Goal: Information Seeking & Learning: Learn about a topic

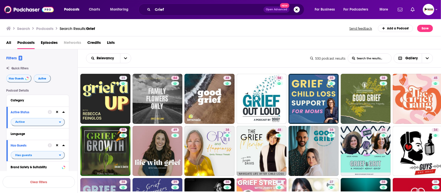
scroll to position [1343, 0]
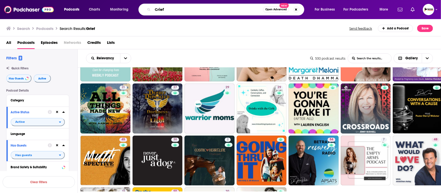
drag, startPoint x: 183, startPoint y: 9, endPoint x: 154, endPoint y: 8, distance: 28.9
click at [154, 8] on input "Grief" at bounding box center [208, 9] width 110 height 8
paste input "holistic health"
type input "holistic health"
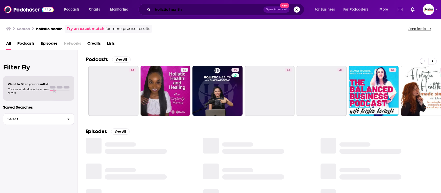
click at [185, 10] on input "holistic health" at bounding box center [208, 9] width 111 height 8
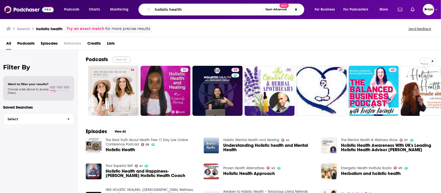
click at [126, 61] on button "View All" at bounding box center [121, 60] width 19 height 6
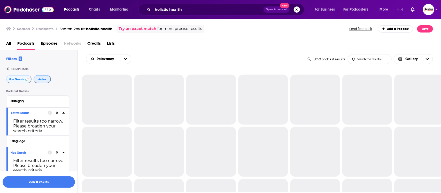
click at [41, 81] on span "Active" at bounding box center [42, 79] width 8 height 3
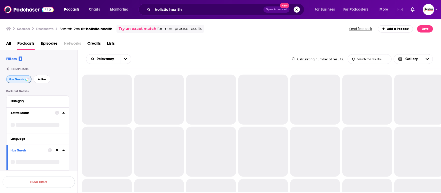
click at [15, 80] on span "Has Guests" at bounding box center [16, 79] width 15 height 3
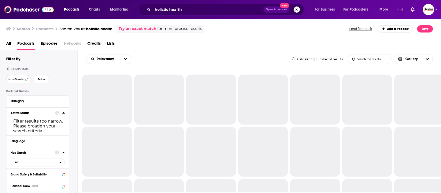
click at [15, 80] on span "Has Guests" at bounding box center [16, 79] width 15 height 3
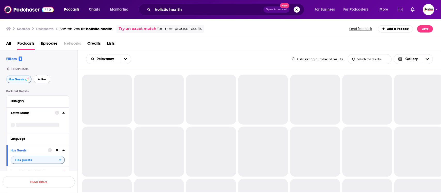
click at [42, 80] on span "Active" at bounding box center [42, 79] width 8 height 3
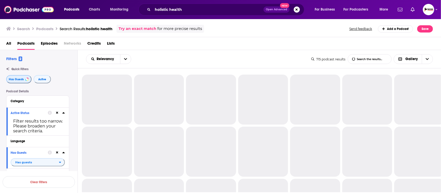
click at [18, 80] on span "Has Guests" at bounding box center [16, 79] width 15 height 3
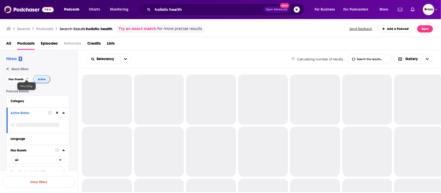
click at [41, 80] on span "Active" at bounding box center [42, 79] width 8 height 3
click at [12, 80] on span "Has Guests" at bounding box center [16, 79] width 15 height 3
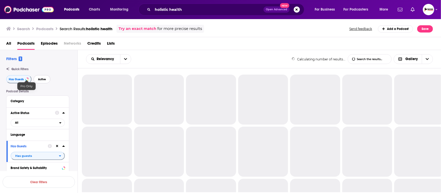
click at [42, 80] on span "Active" at bounding box center [42, 79] width 8 height 3
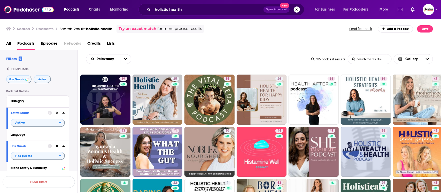
click at [221, 43] on div "All Podcasts Episodes Networks Credits Lists" at bounding box center [221, 44] width 431 height 11
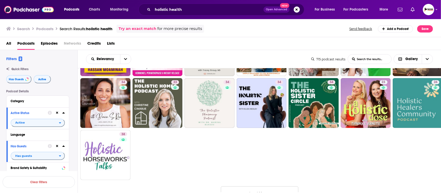
scroll to position [324, 0]
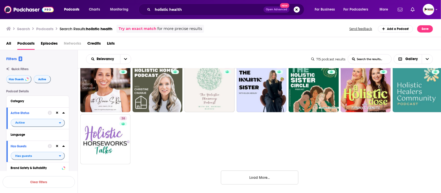
click at [269, 177] on button "Load More..." at bounding box center [259, 178] width 77 height 14
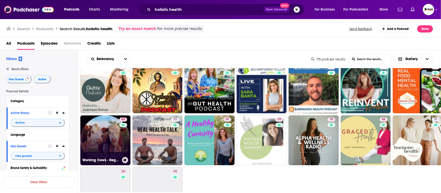
scroll to position [647, 0]
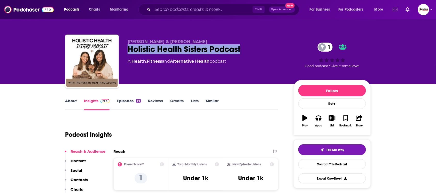
drag, startPoint x: 122, startPoint y: 50, endPoint x: 272, endPoint y: 51, distance: 149.7
click at [272, 51] on div "Hannah Carr & Sarah King Holistic Health Sisters Podcast 1 A Health , Fitness a…" at bounding box center [218, 63] width 306 height 56
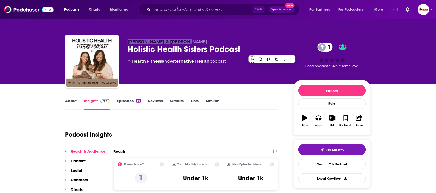
drag, startPoint x: 192, startPoint y: 41, endPoint x: 126, endPoint y: 41, distance: 66.6
click at [126, 41] on div "Hannah Carr & Sarah King Holistic Health Sisters Podcast 1 A Health , Fitness a…" at bounding box center [218, 63] width 306 height 56
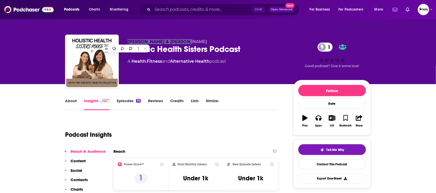
copy span "Hannah Carr & Sarah King"
click at [251, 53] on div "Holistic Health Sisters Podcast 1" at bounding box center [206, 49] width 157 height 10
click at [83, 179] on p "Contacts" at bounding box center [78, 179] width 17 height 5
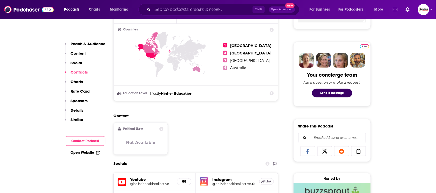
scroll to position [373, 0]
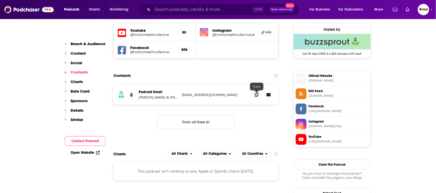
click at [250, 98] on div "RSS Podcast Email Hannah Carr & Sarah King hello@holistichealthcollective.co.uk…" at bounding box center [195, 95] width 165 height 20
click at [253, 98] on span at bounding box center [257, 95] width 8 height 8
click at [93, 154] on link "Open Website" at bounding box center [84, 152] width 29 height 4
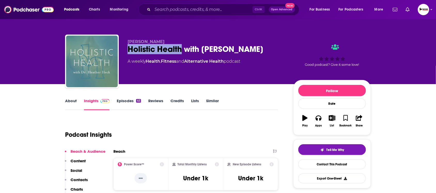
drag, startPoint x: 124, startPoint y: 51, endPoint x: 181, endPoint y: 51, distance: 56.5
click at [181, 51] on div "Dr. Heather Heck Holistic Health with Dr. Heather Heck A weekly Health , Fitnes…" at bounding box center [218, 63] width 306 height 56
copy h2 "Holistic Health"
drag, startPoint x: 274, startPoint y: 49, endPoint x: 214, endPoint y: 50, distance: 59.4
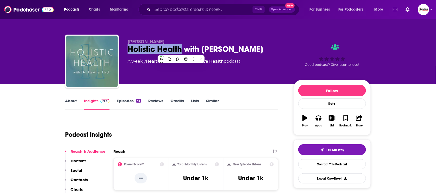
click at [214, 50] on div "Holistic Health with [PERSON_NAME]" at bounding box center [206, 49] width 157 height 10
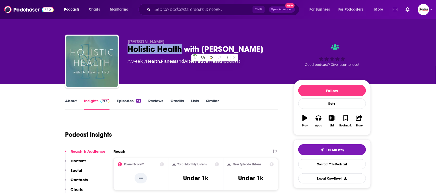
copy h2 "Heather Heck"
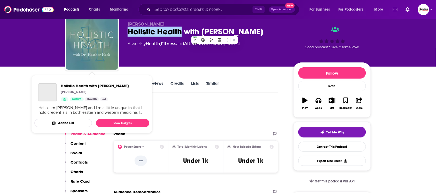
scroll to position [32, 0]
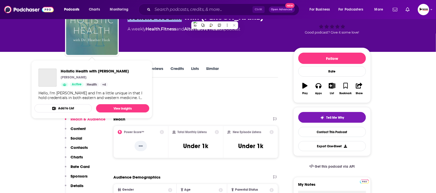
drag, startPoint x: 21, startPoint y: 149, endPoint x: 59, endPoint y: 148, distance: 38.0
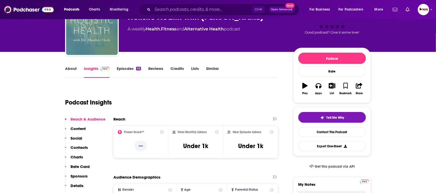
click at [83, 147] on p "Contacts" at bounding box center [78, 147] width 17 height 5
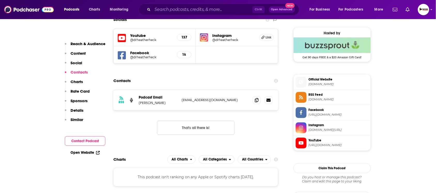
scroll to position [374, 0]
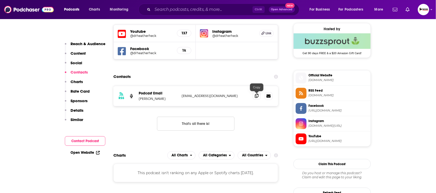
click at [257, 97] on icon at bounding box center [257, 96] width 4 height 4
click at [85, 154] on link "Open Website" at bounding box center [84, 152] width 29 height 4
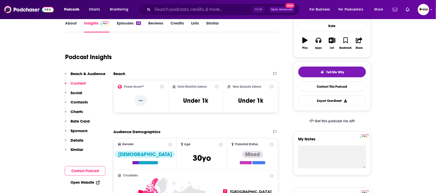
scroll to position [0, 0]
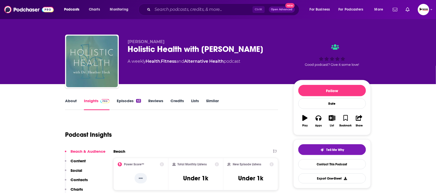
drag, startPoint x: 164, startPoint y: 43, endPoint x: 136, endPoint y: 43, distance: 28.4
click at [136, 43] on span "Dr. Heather Heck" at bounding box center [146, 41] width 37 height 5
copy span "Heather Heck"
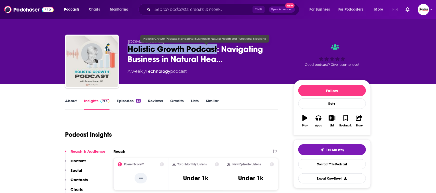
drag, startPoint x: 125, startPoint y: 52, endPoint x: 218, endPoint y: 50, distance: 92.2
click at [218, 50] on div "GetHealthy.store Holistic Growth Podcast: Navigating Business in Natural Hea… A…" at bounding box center [218, 63] width 306 height 56
copy h2 "Holistic Growth Podcast"
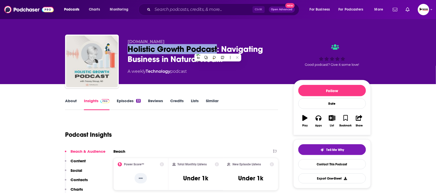
click at [73, 103] on link "About" at bounding box center [71, 104] width 12 height 12
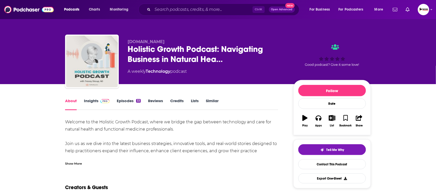
click at [79, 165] on div "Show More" at bounding box center [73, 163] width 17 height 5
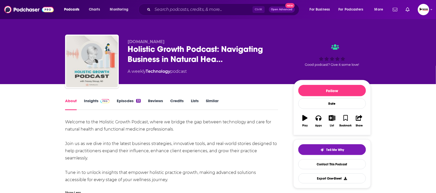
click at [93, 101] on link "Insights" at bounding box center [97, 104] width 26 height 12
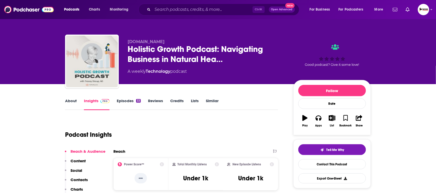
click at [80, 180] on p "Contacts" at bounding box center [78, 179] width 17 height 5
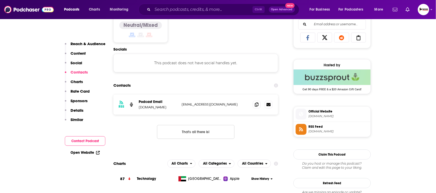
scroll to position [347, 0]
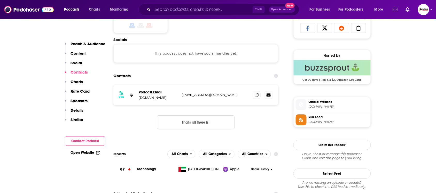
click at [92, 151] on link "Open Website" at bounding box center [84, 152] width 29 height 4
click at [257, 97] on icon at bounding box center [257, 95] width 4 height 4
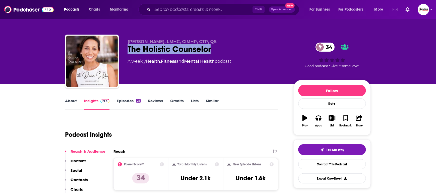
drag, startPoint x: 201, startPoint y: 51, endPoint x: 126, endPoint y: 51, distance: 74.6
click at [126, 51] on div "[PERSON_NAME], LMHC, CIMHP, CTP, QS The Holistic Counselor 34 A weekly Health ,…" at bounding box center [218, 63] width 306 height 56
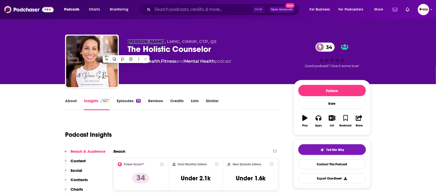
drag, startPoint x: 123, startPoint y: 40, endPoint x: 155, endPoint y: 39, distance: 31.5
click at [155, 39] on div "[PERSON_NAME], LMHC, CIMHP, CTP, QS The Holistic Counselor 34 A weekly Health ,…" at bounding box center [218, 63] width 306 height 56
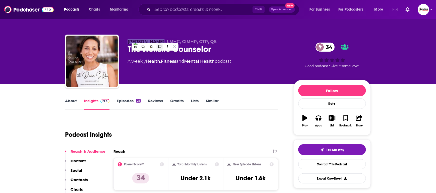
copy span "[PERSON_NAME]"
click at [82, 181] on p "Contacts" at bounding box center [78, 179] width 17 height 5
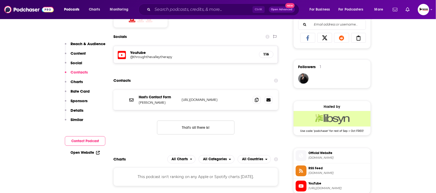
scroll to position [341, 0]
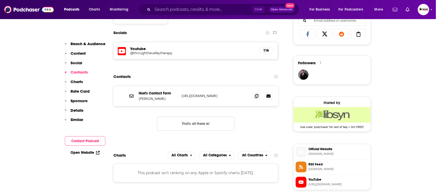
click at [97, 152] on icon at bounding box center [98, 153] width 4 height 4
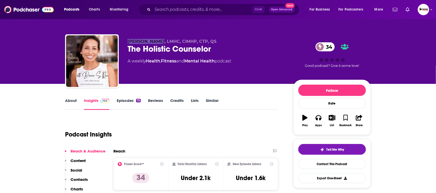
scroll to position [0, 0]
